Goal: Transaction & Acquisition: Purchase product/service

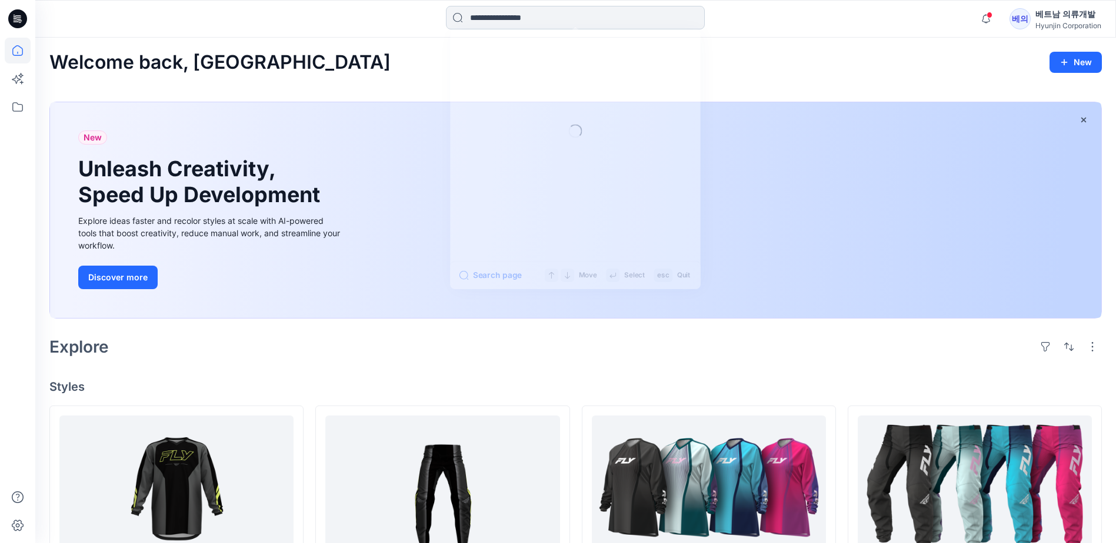
click at [509, 10] on input at bounding box center [575, 18] width 259 height 24
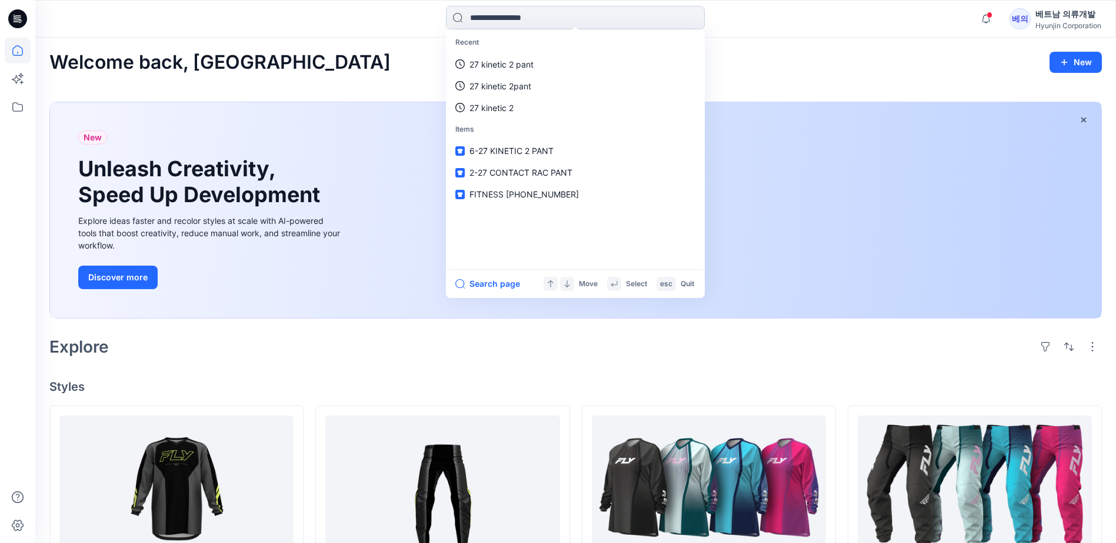
paste input "**********"
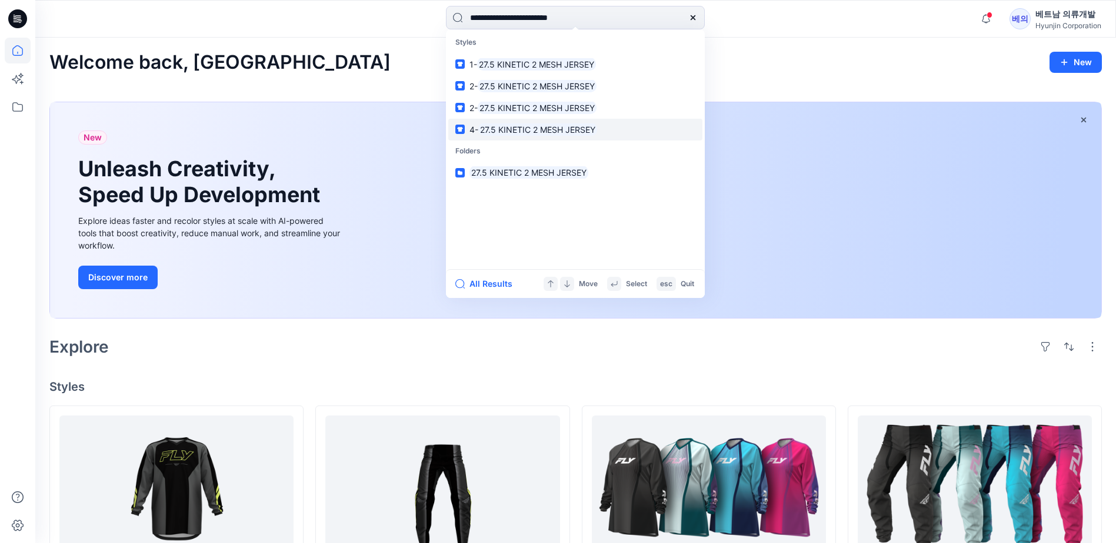
type input "**********"
click at [506, 133] on mark "27.5 KINETIC 2 MESH JERSEY" at bounding box center [537, 130] width 119 height 14
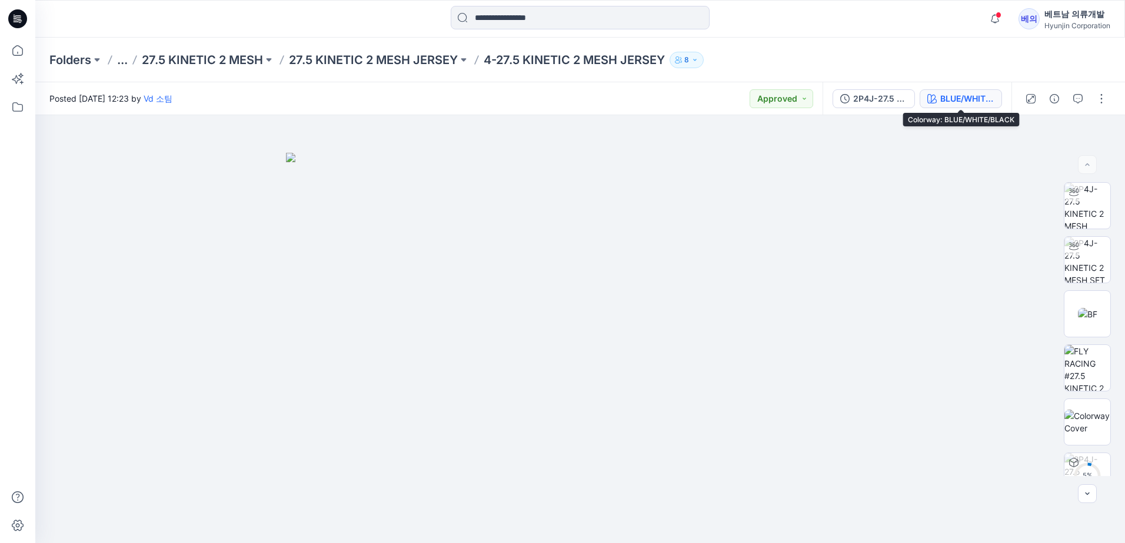
click at [509, 90] on button "BLUE/WHITE/BLACK" at bounding box center [960, 98] width 82 height 19
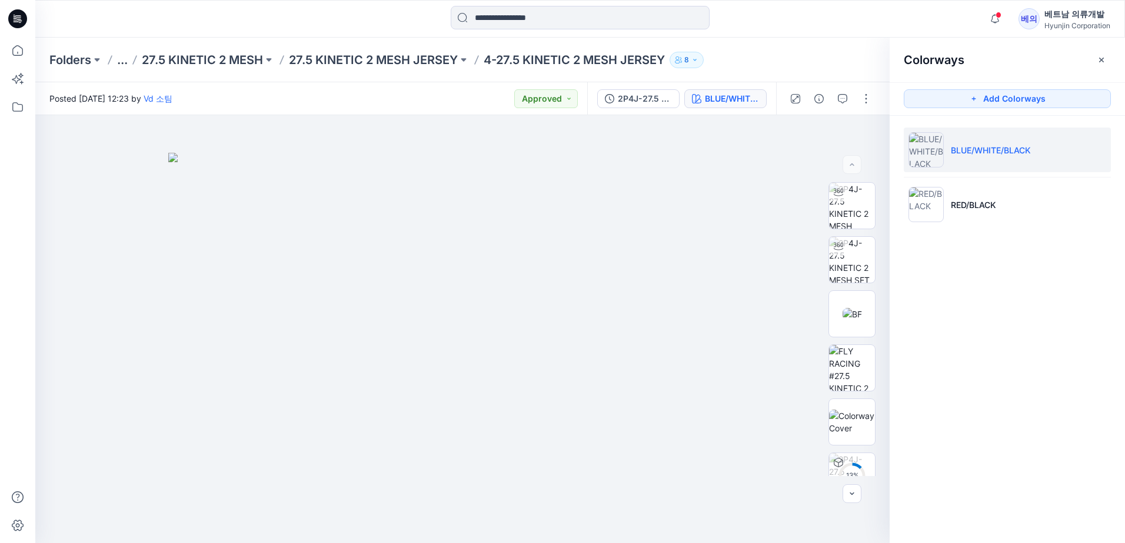
click at [509, 152] on p "BLUE/WHITE/BLACK" at bounding box center [991, 150] width 80 height 12
drag, startPoint x: 551, startPoint y: 383, endPoint x: 393, endPoint y: 335, distance: 164.8
click at [393, 285] on div at bounding box center [462, 329] width 854 height 428
drag, startPoint x: 546, startPoint y: 328, endPoint x: 456, endPoint y: 341, distance: 90.8
click at [456, 285] on div at bounding box center [462, 329] width 854 height 428
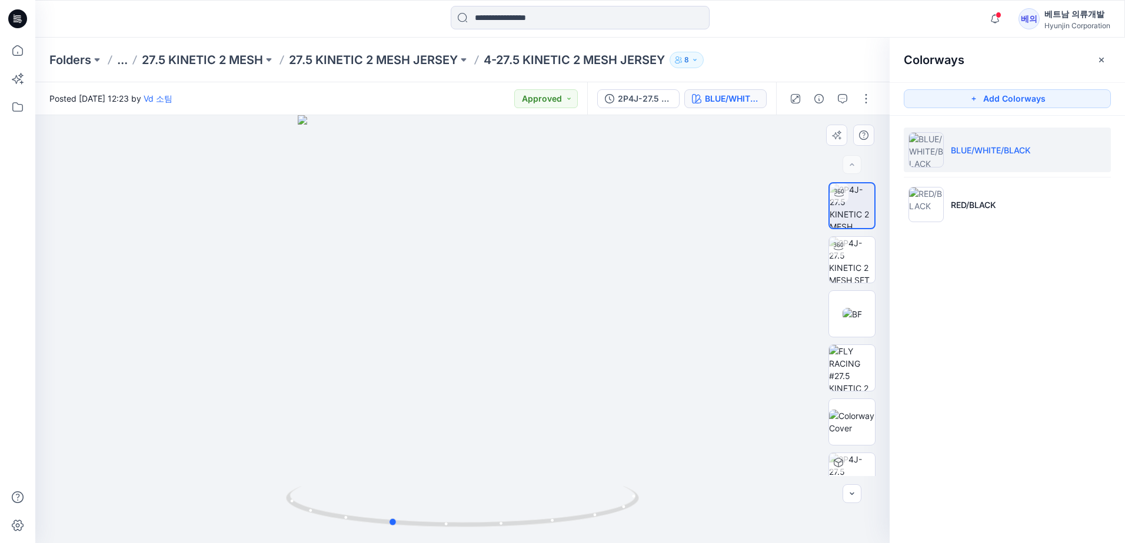
drag, startPoint x: 492, startPoint y: 333, endPoint x: 315, endPoint y: 276, distance: 186.0
click at [315, 276] on div at bounding box center [462, 329] width 854 height 428
click at [509, 195] on li "RED/BLACK" at bounding box center [1006, 204] width 207 height 45
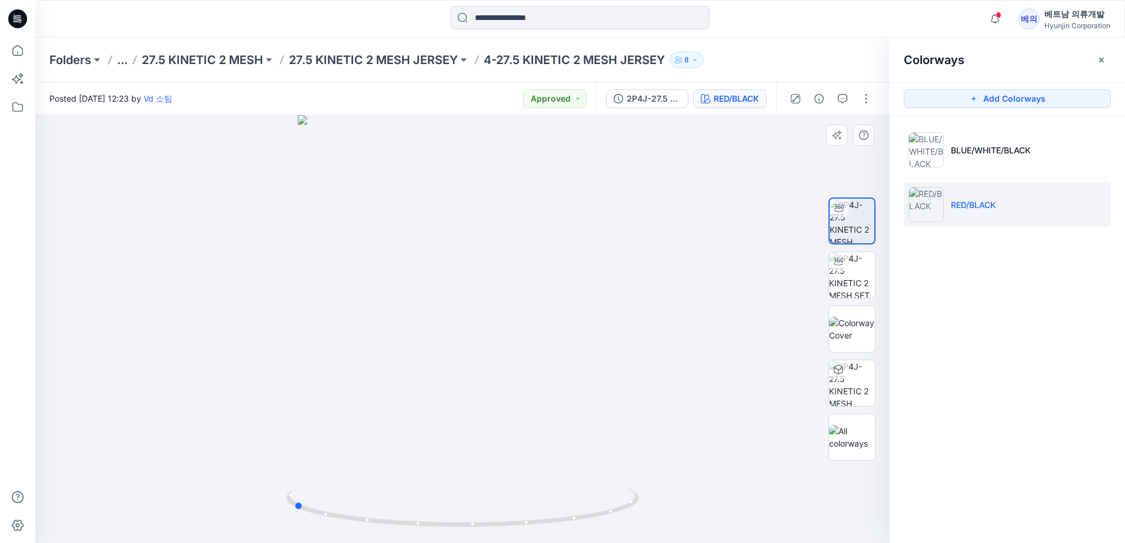
drag, startPoint x: 546, startPoint y: 367, endPoint x: 377, endPoint y: 348, distance: 170.4
click at [377, 285] on div at bounding box center [462, 329] width 854 height 428
drag, startPoint x: 577, startPoint y: 349, endPoint x: 511, endPoint y: 361, distance: 67.4
click at [509, 285] on div at bounding box center [462, 329] width 854 height 428
drag, startPoint x: 511, startPoint y: 352, endPoint x: 321, endPoint y: 285, distance: 201.1
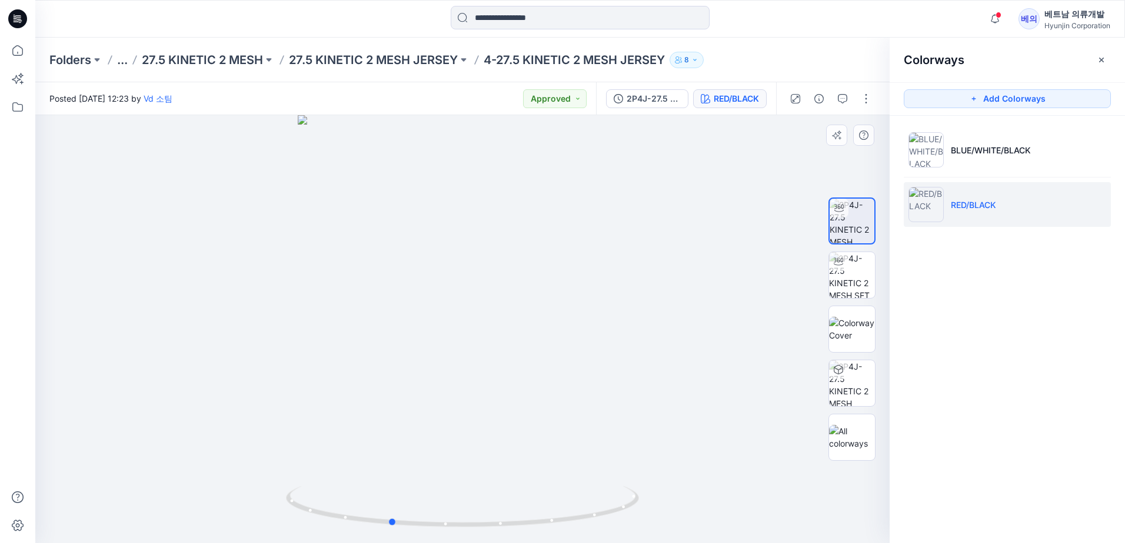
click at [321, 285] on div at bounding box center [462, 329] width 854 height 428
